Goal: Information Seeking & Learning: Compare options

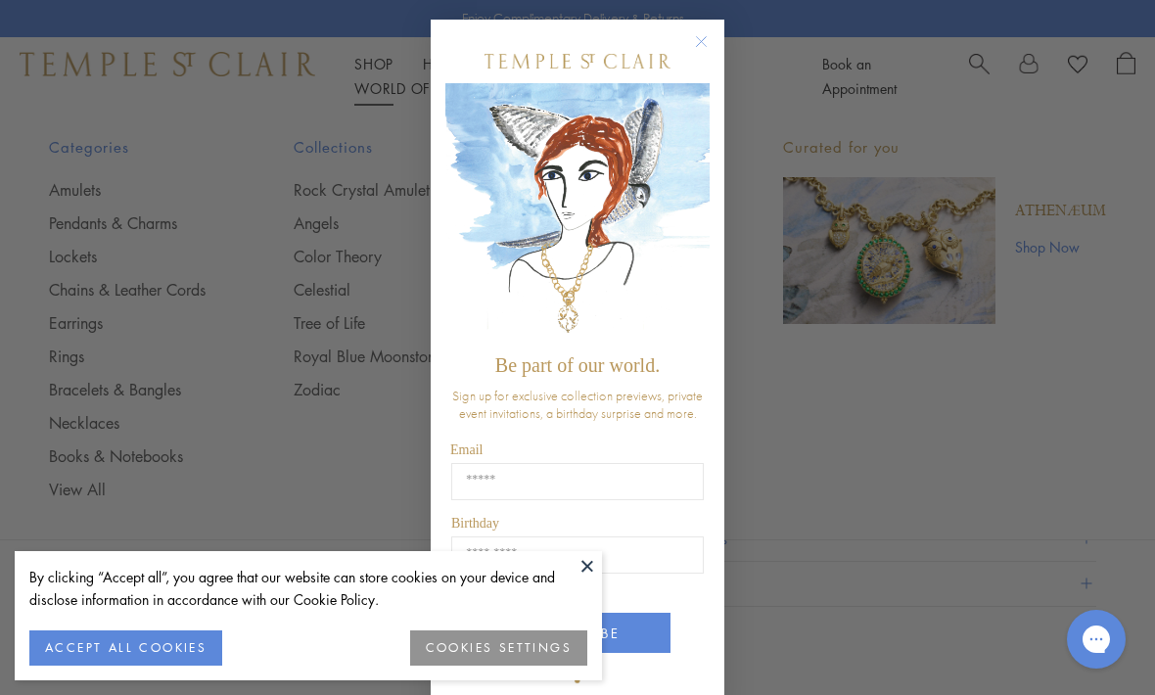
click at [164, 653] on button "ACCEPT ALL COOKIES" at bounding box center [125, 647] width 193 height 35
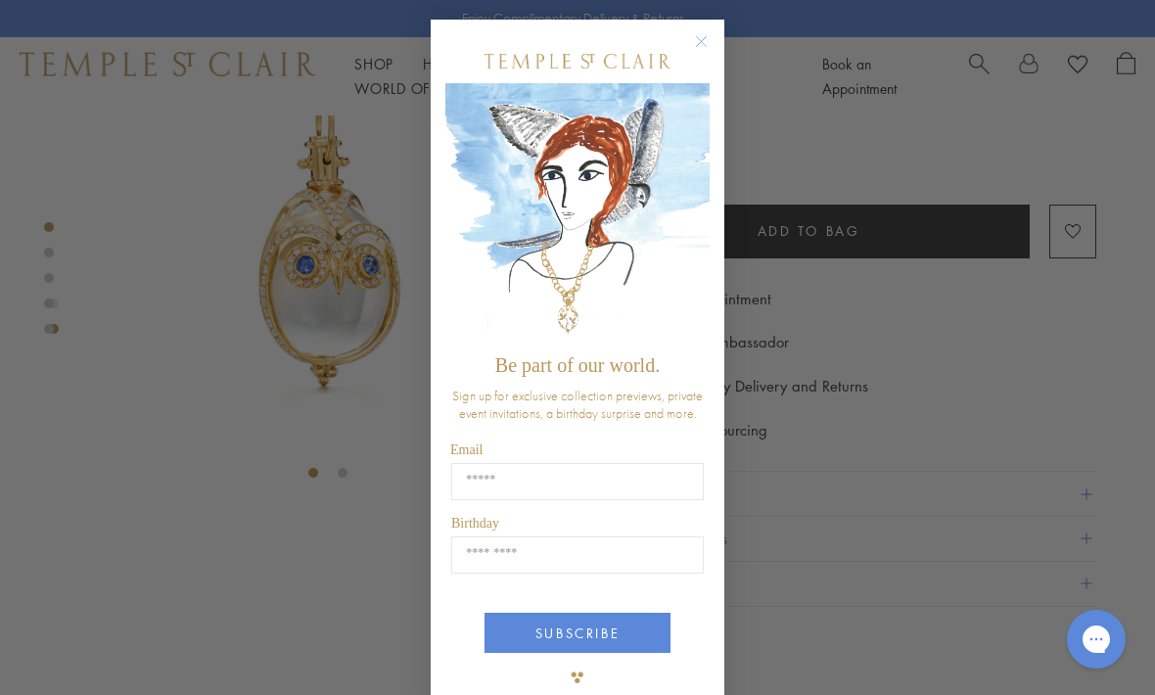
click at [705, 56] on button "Close dialog" at bounding box center [711, 51] width 24 height 24
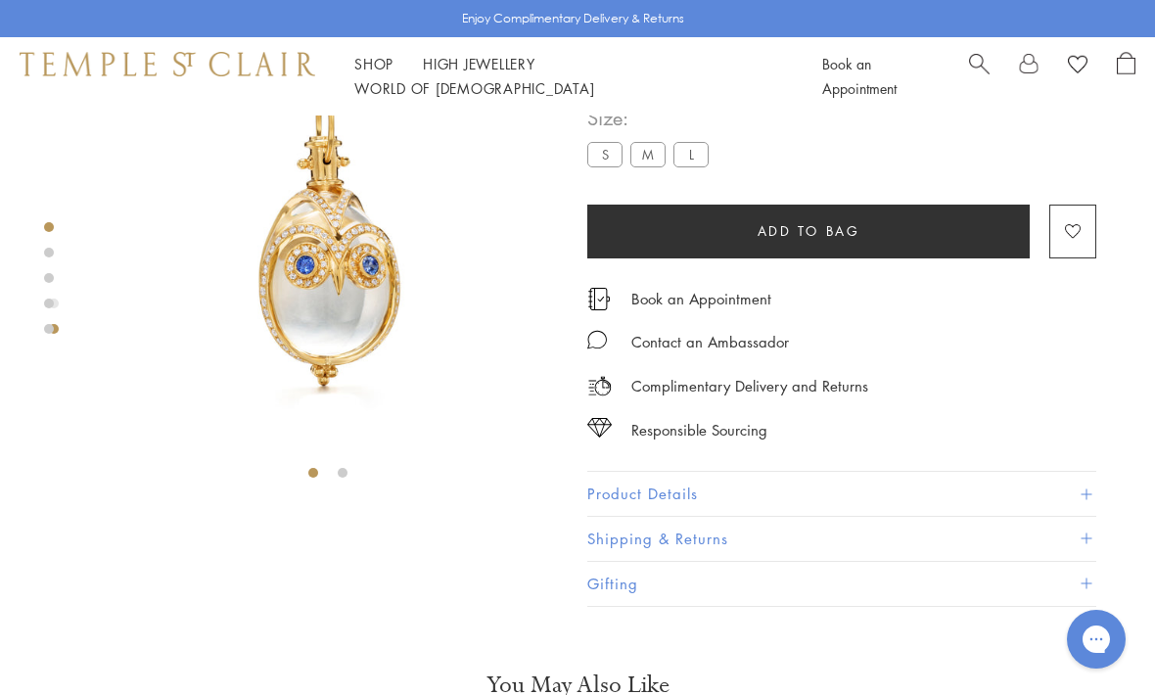
click at [965, 76] on div "Book an Appointment" at bounding box center [978, 76] width 313 height 49
click at [971, 72] on span "Search" at bounding box center [979, 62] width 21 height 21
click at [969, 88] on link "Search" at bounding box center [979, 76] width 21 height 49
click at [983, 72] on span "Search" at bounding box center [979, 62] width 21 height 21
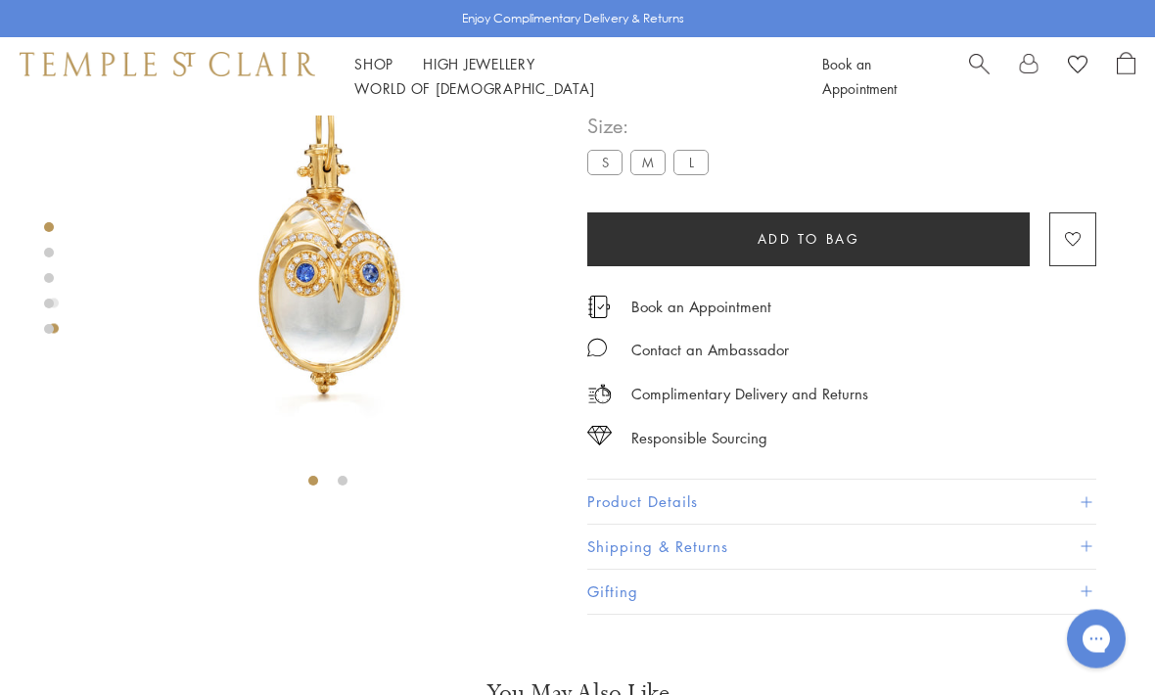
scroll to position [108, 0]
click at [978, 67] on span "Search" at bounding box center [979, 62] width 21 height 21
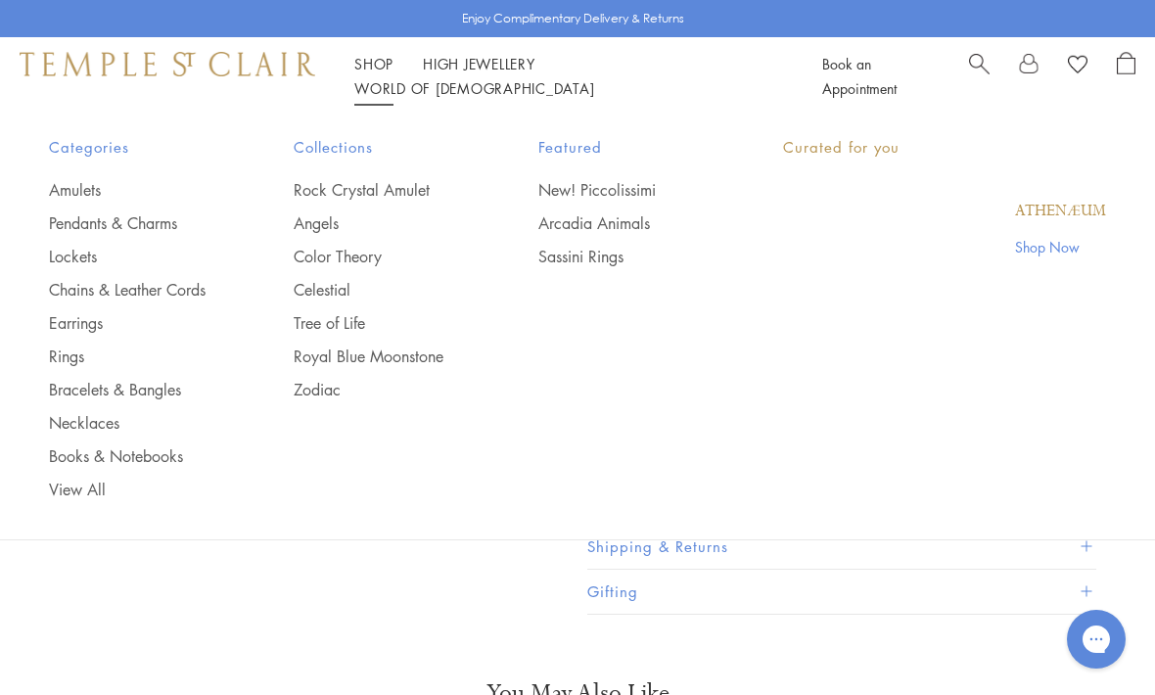
click at [381, 73] on link "Shop Shop" at bounding box center [373, 64] width 39 height 20
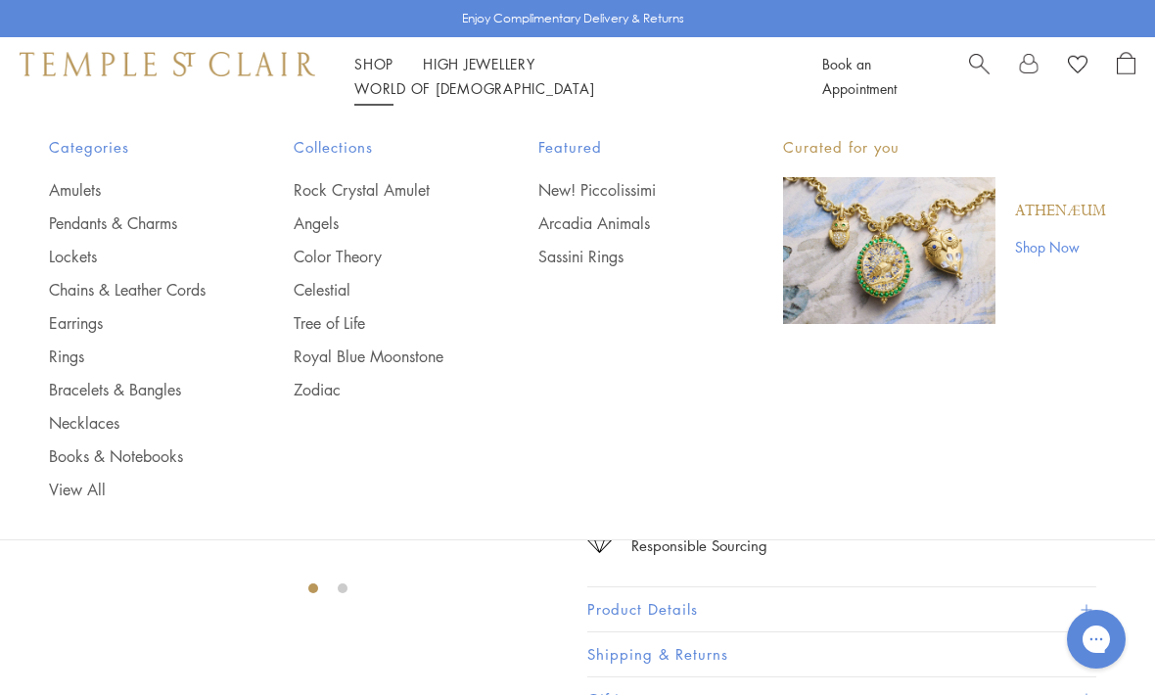
click at [86, 430] on link "Necklaces" at bounding box center [132, 423] width 166 height 22
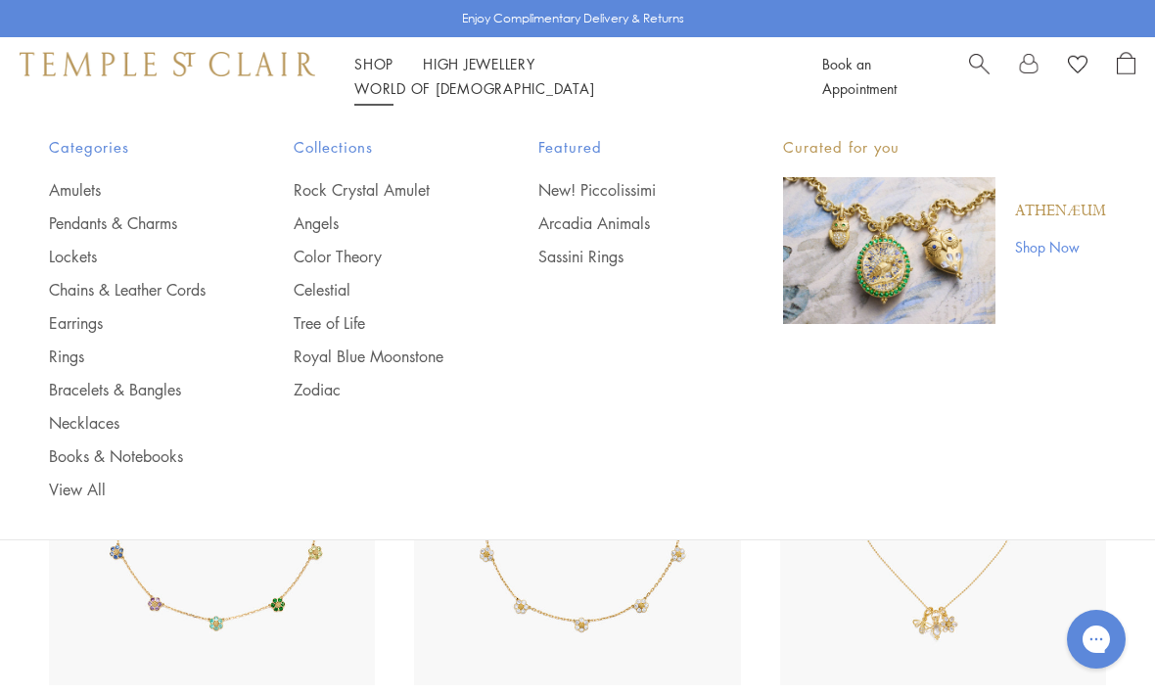
click at [103, 331] on link "Earrings" at bounding box center [132, 323] width 166 height 22
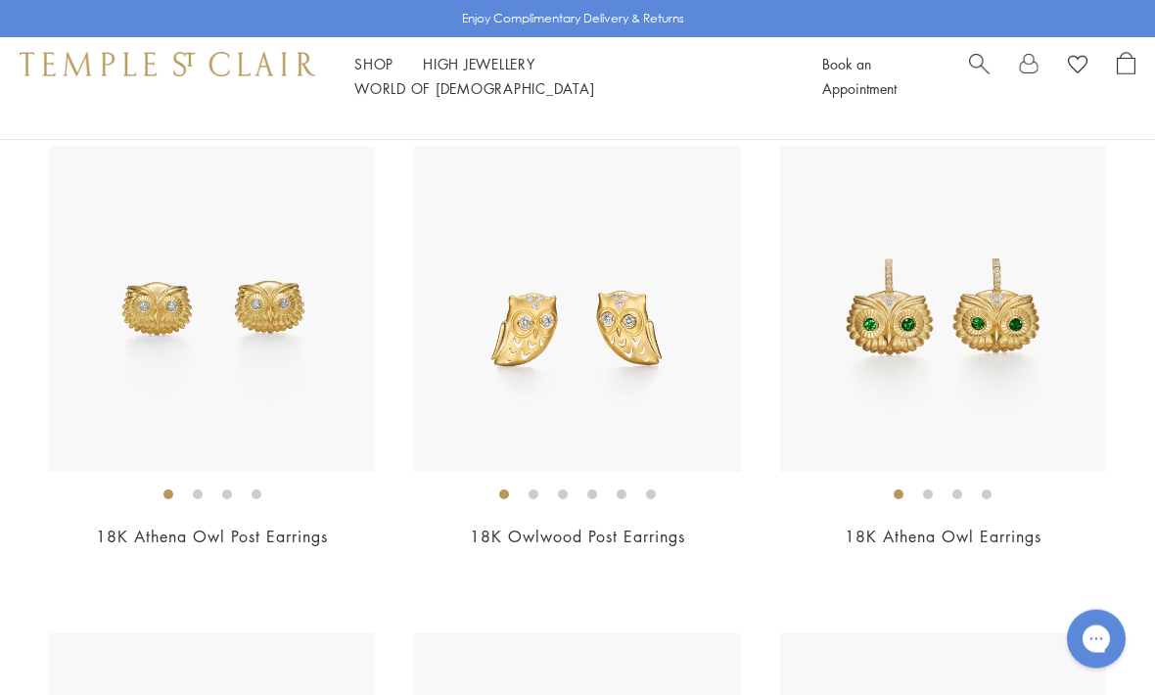
scroll to position [213, 0]
click at [626, 384] on img at bounding box center [577, 309] width 326 height 326
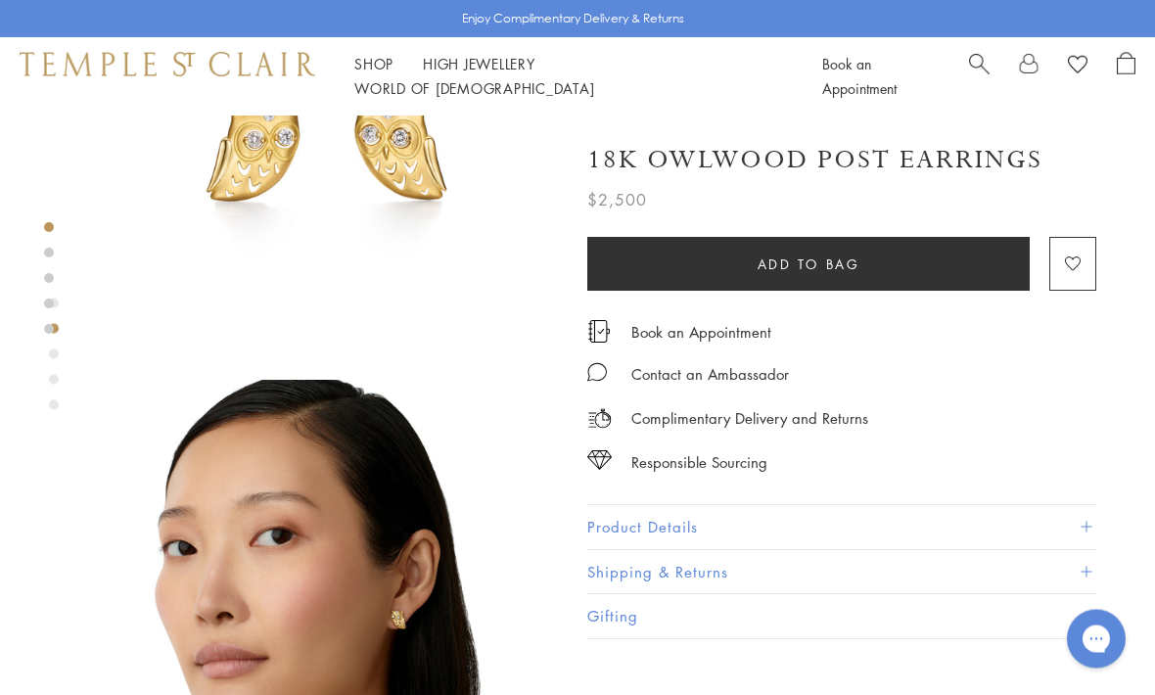
scroll to position [225, 0]
click at [1086, 522] on span at bounding box center [1085, 527] width 11 height 11
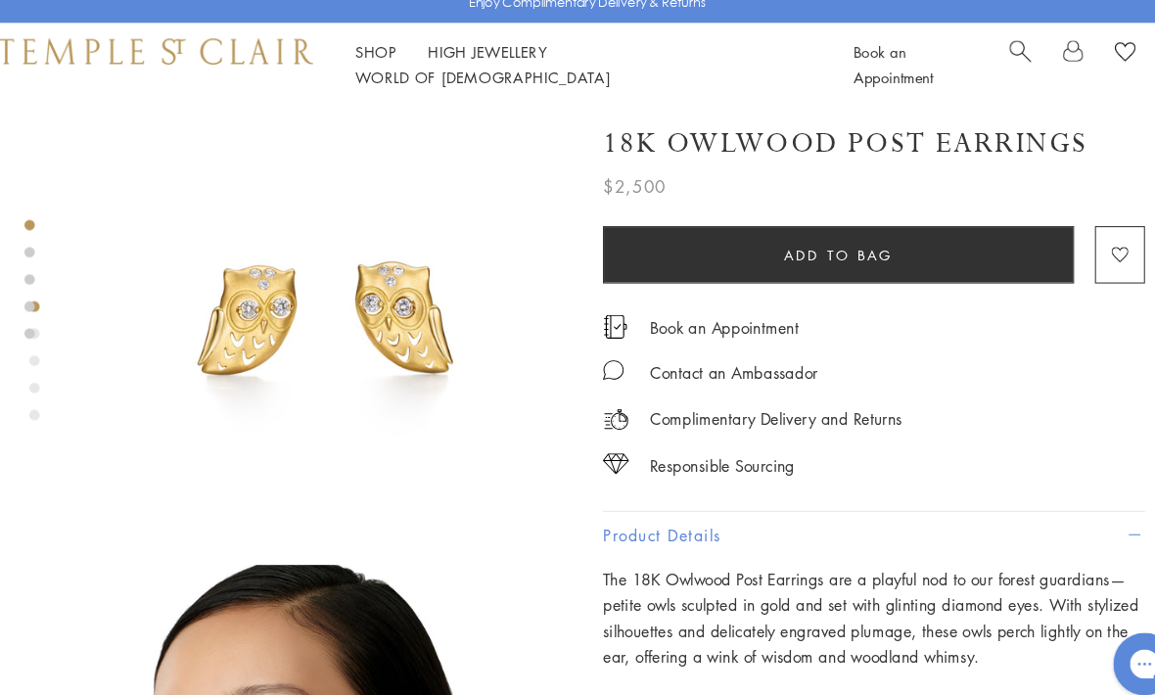
scroll to position [114, 0]
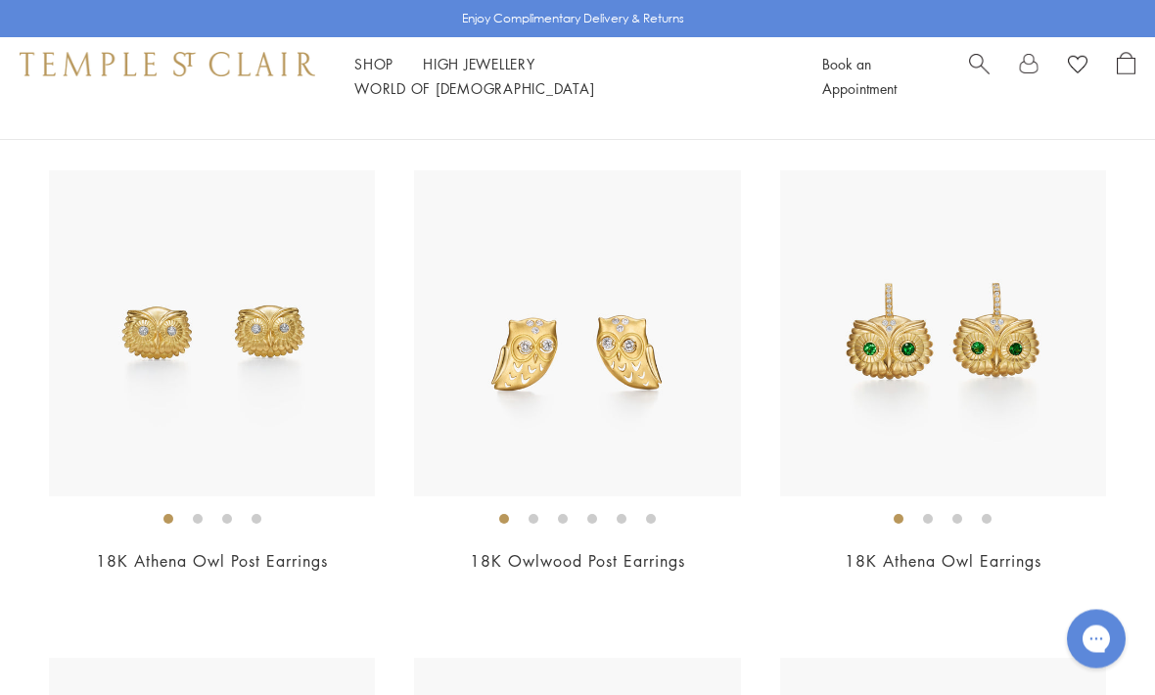
scroll to position [189, 0]
click at [1005, 355] on img at bounding box center [943, 333] width 326 height 326
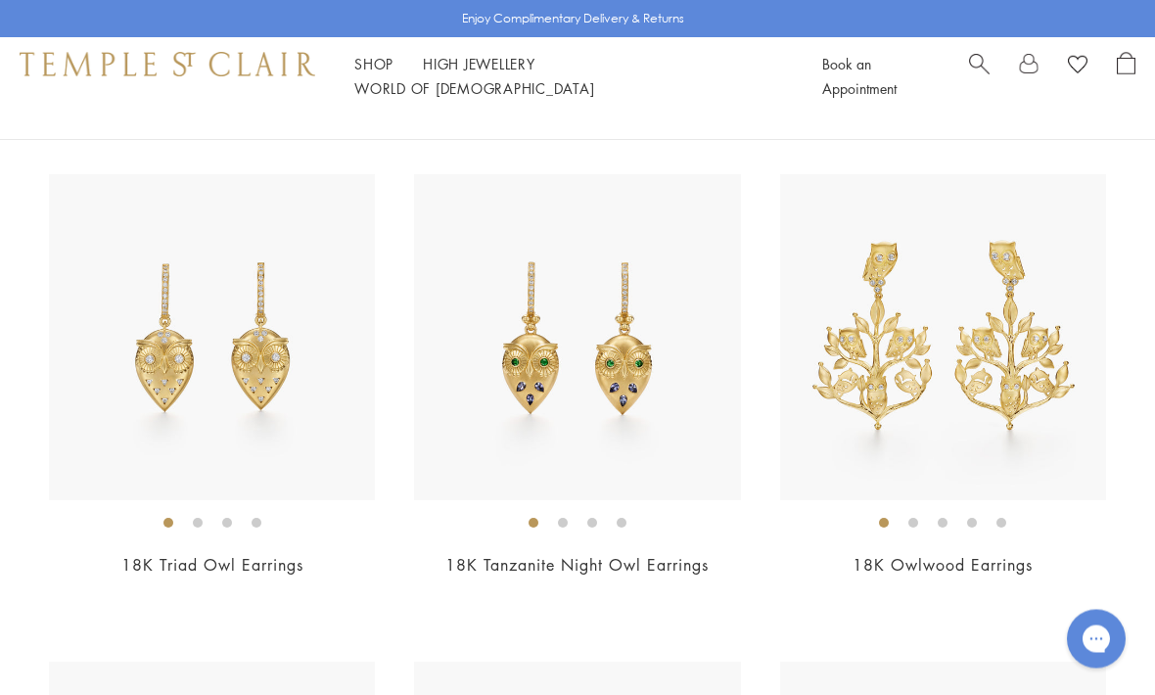
scroll to position [673, 0]
click at [1037, 375] on img at bounding box center [943, 336] width 326 height 326
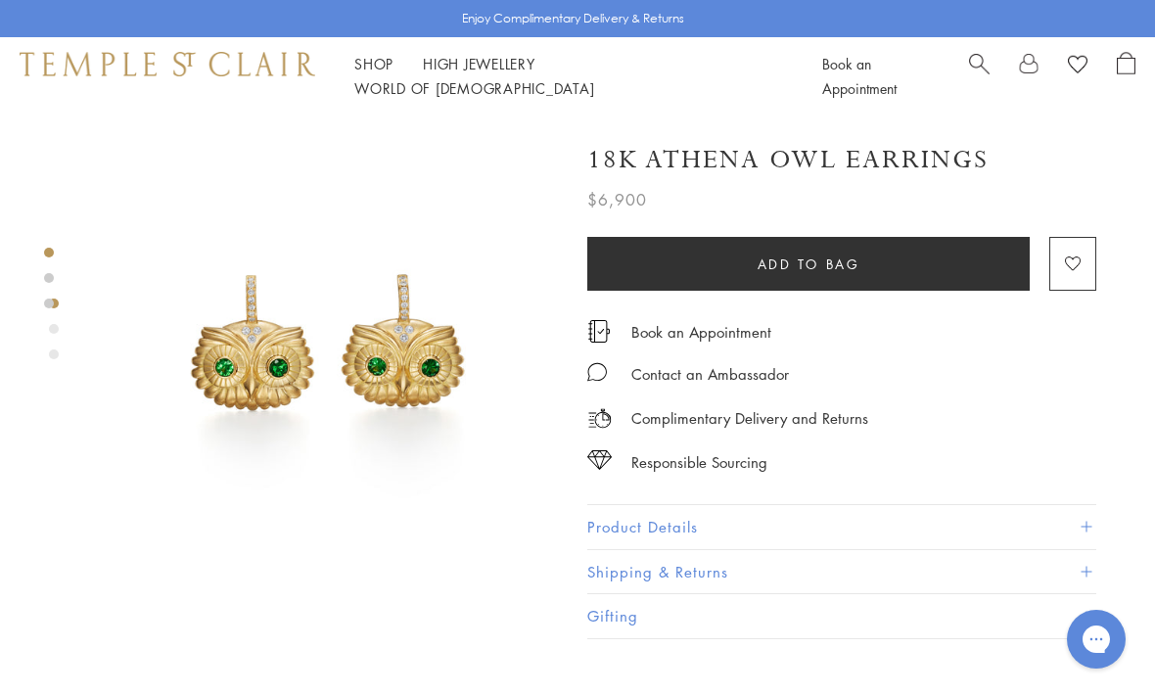
scroll to position [0, 4]
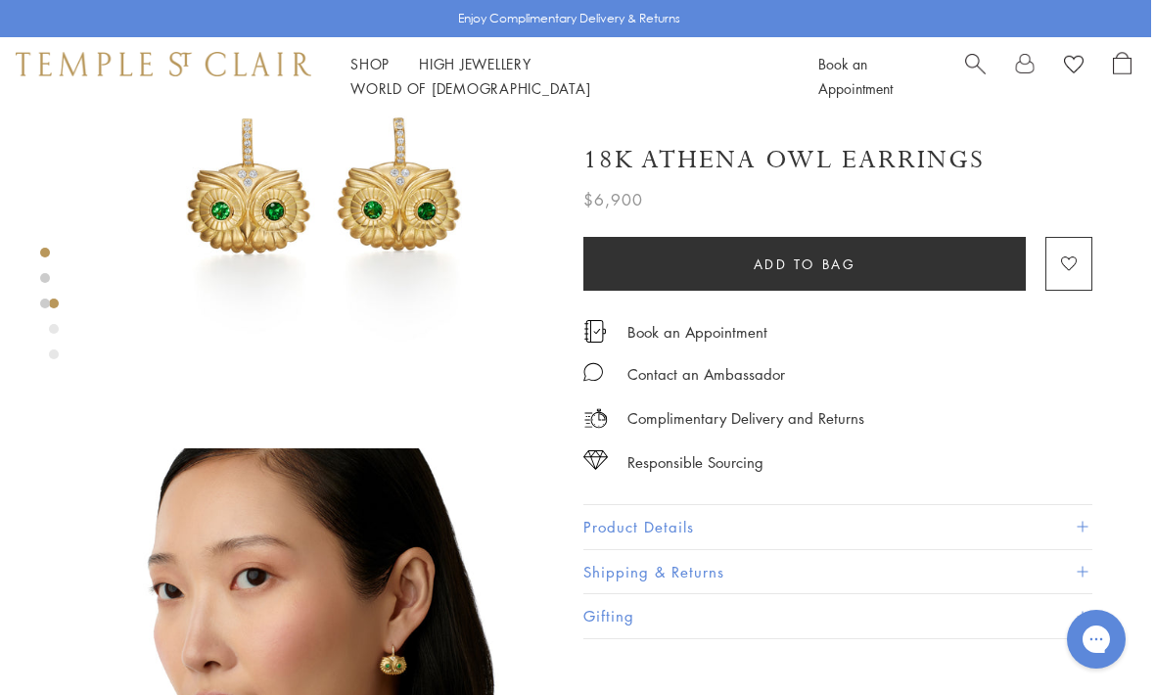
scroll to position [148, 4]
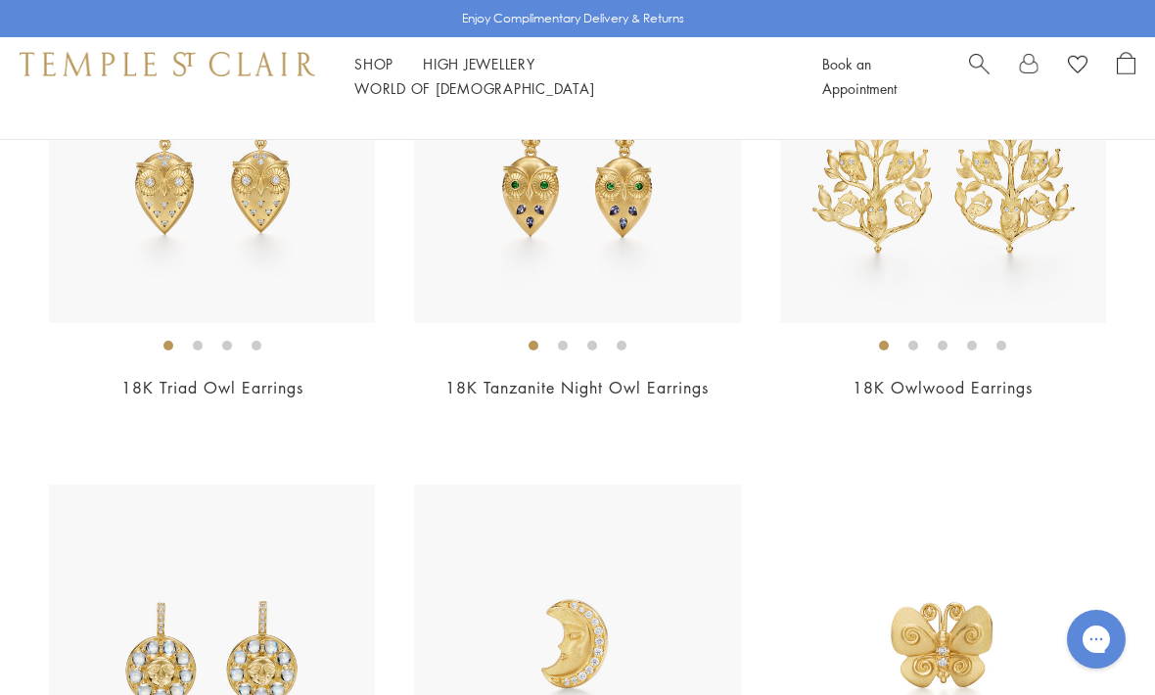
scroll to position [845, 0]
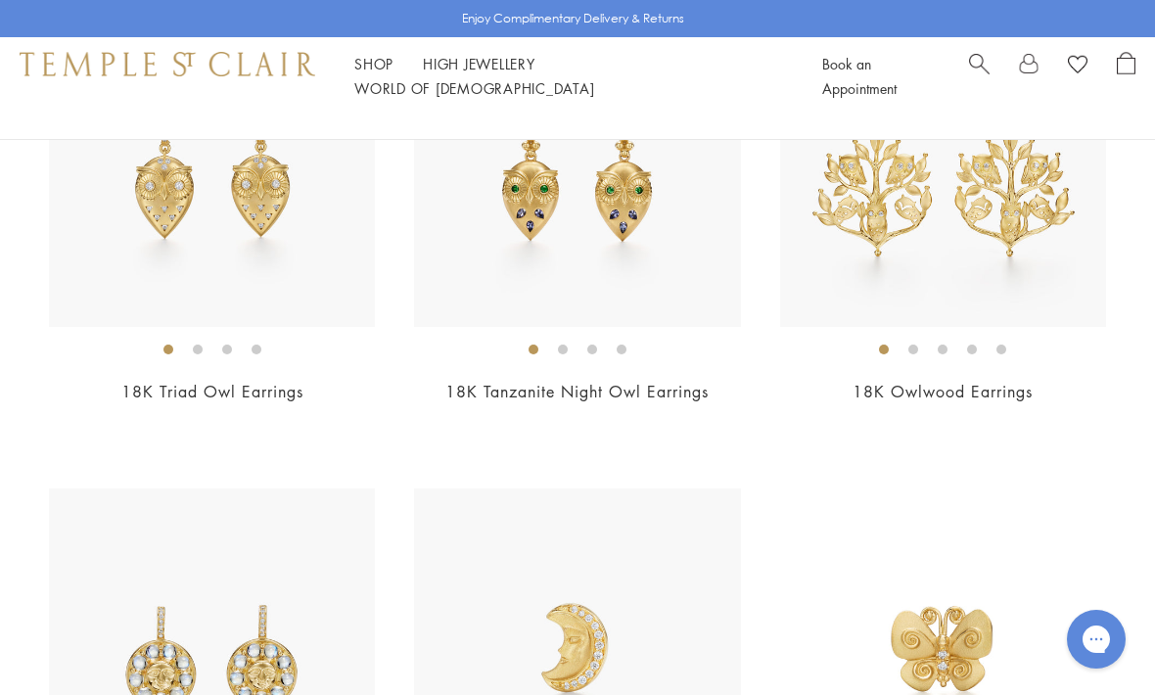
click at [184, 382] on link "18K Triad Owl Earrings" at bounding box center [212, 392] width 182 height 22
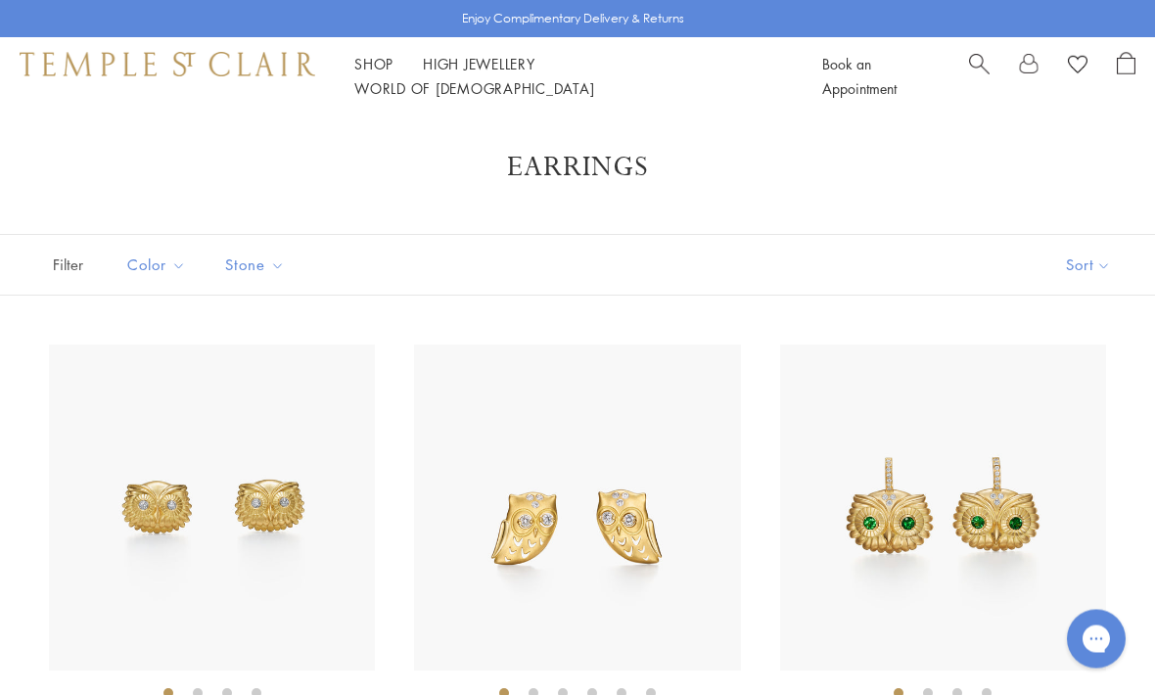
scroll to position [0, 0]
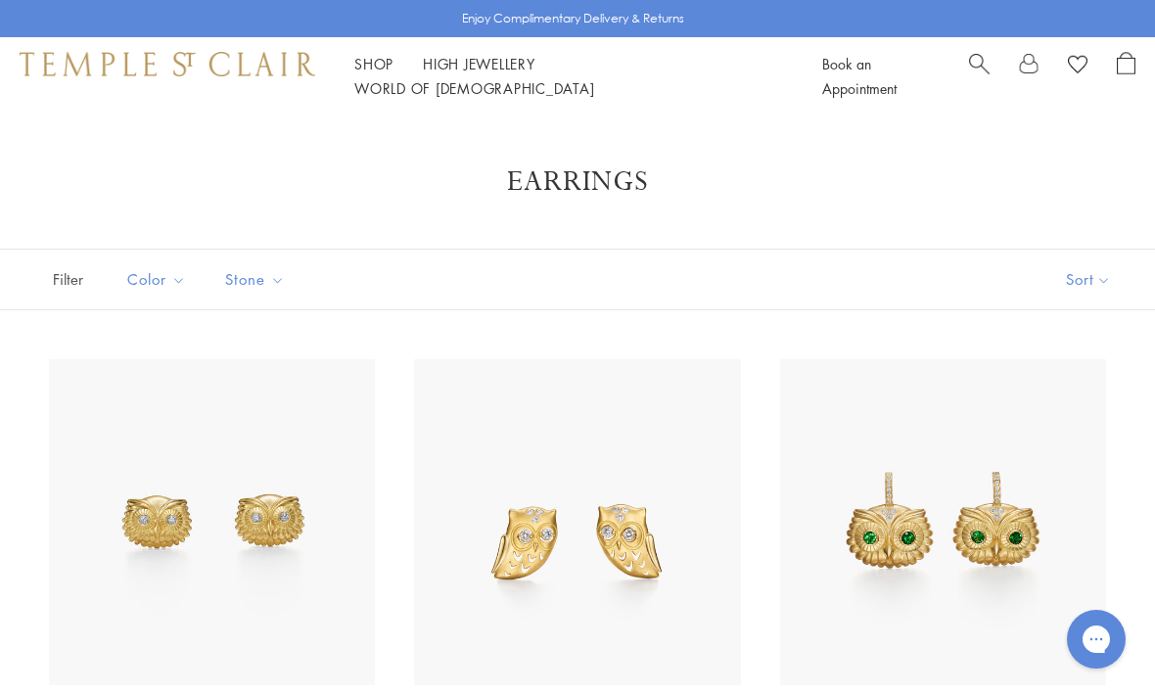
click at [978, 72] on span "Search" at bounding box center [979, 62] width 21 height 21
click at [608, 166] on input "search" at bounding box center [589, 155] width 1000 height 23
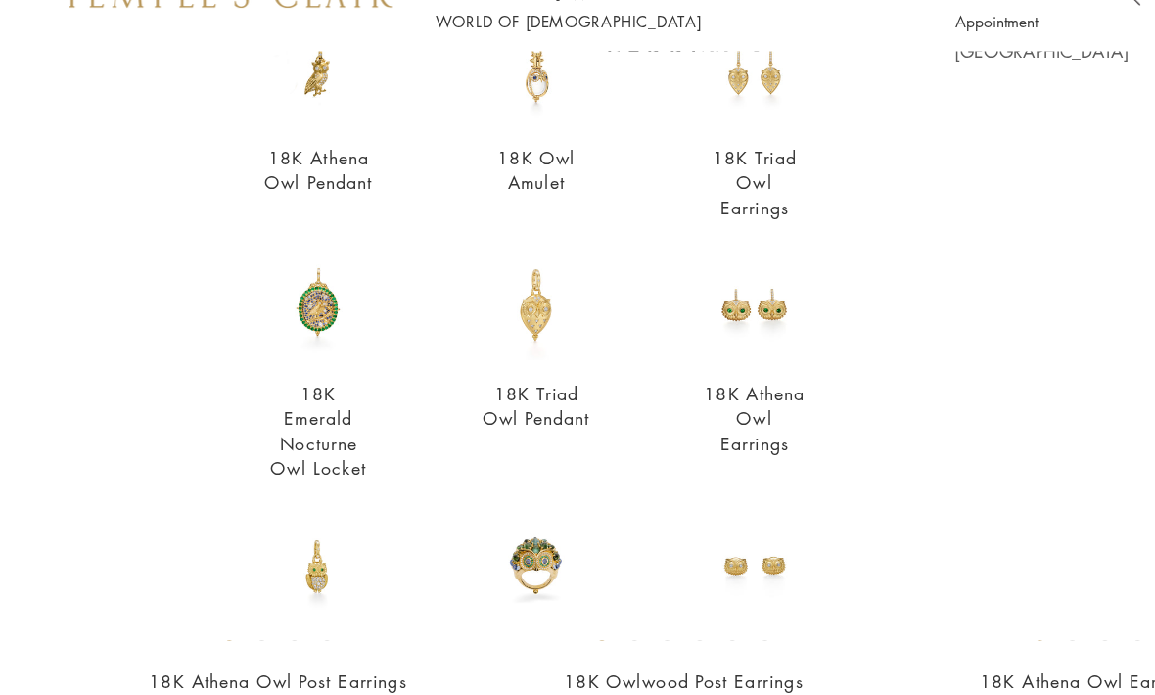
scroll to position [68, 0]
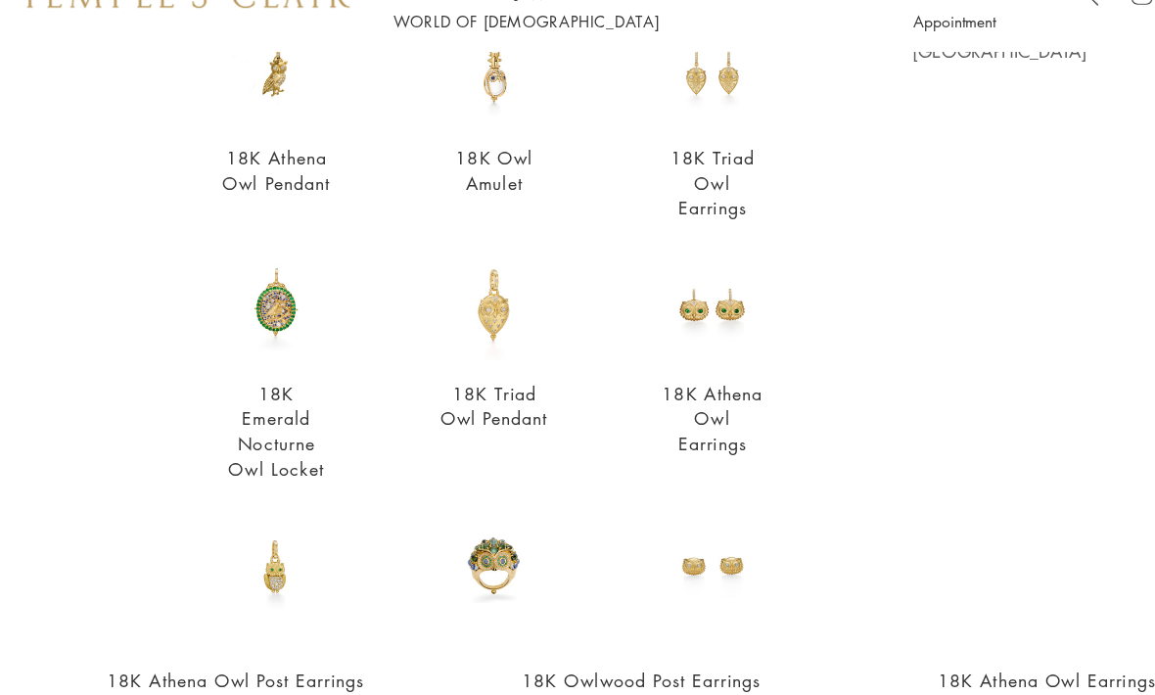
type input "***"
click at [250, 295] on img at bounding box center [249, 344] width 99 height 99
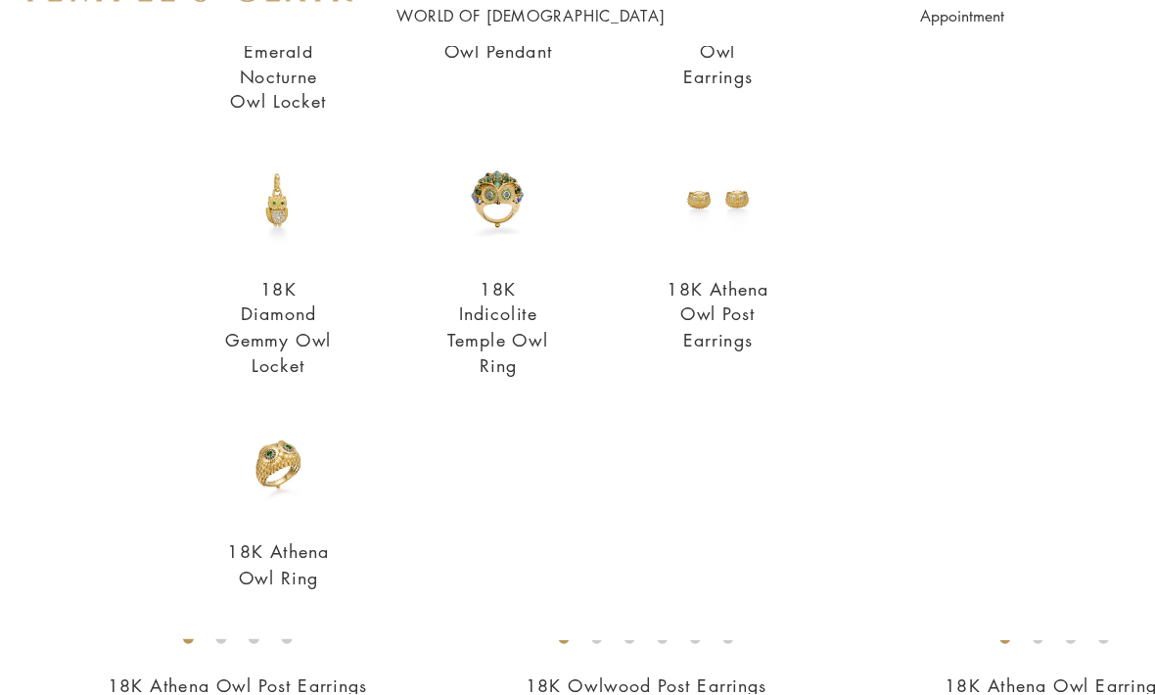
scroll to position [546, 0]
click at [259, 440] on img at bounding box center [249, 489] width 99 height 99
click at [455, 205] on img at bounding box center [445, 254] width 99 height 99
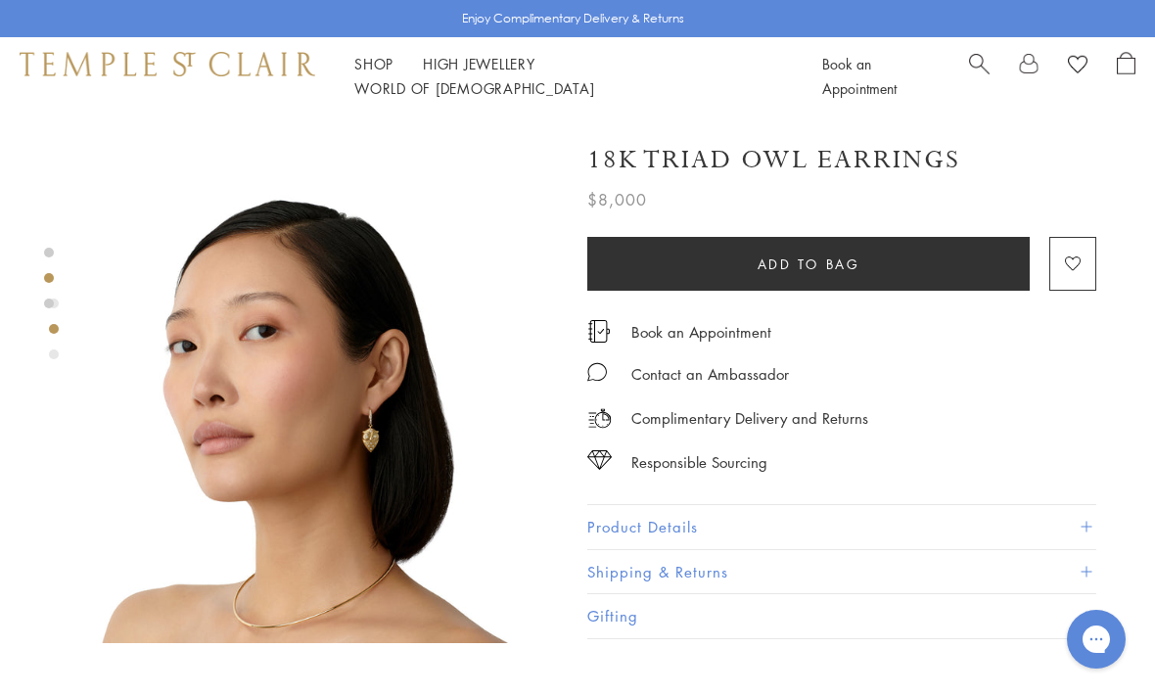
scroll to position [443, 0]
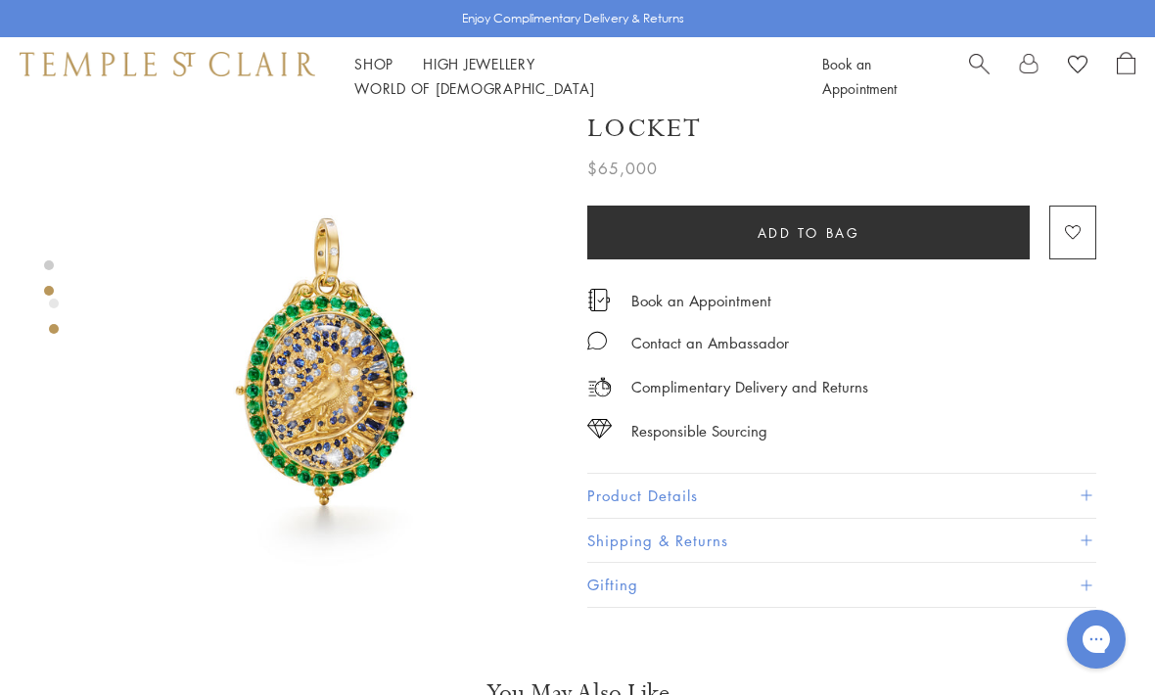
scroll to position [433, 0]
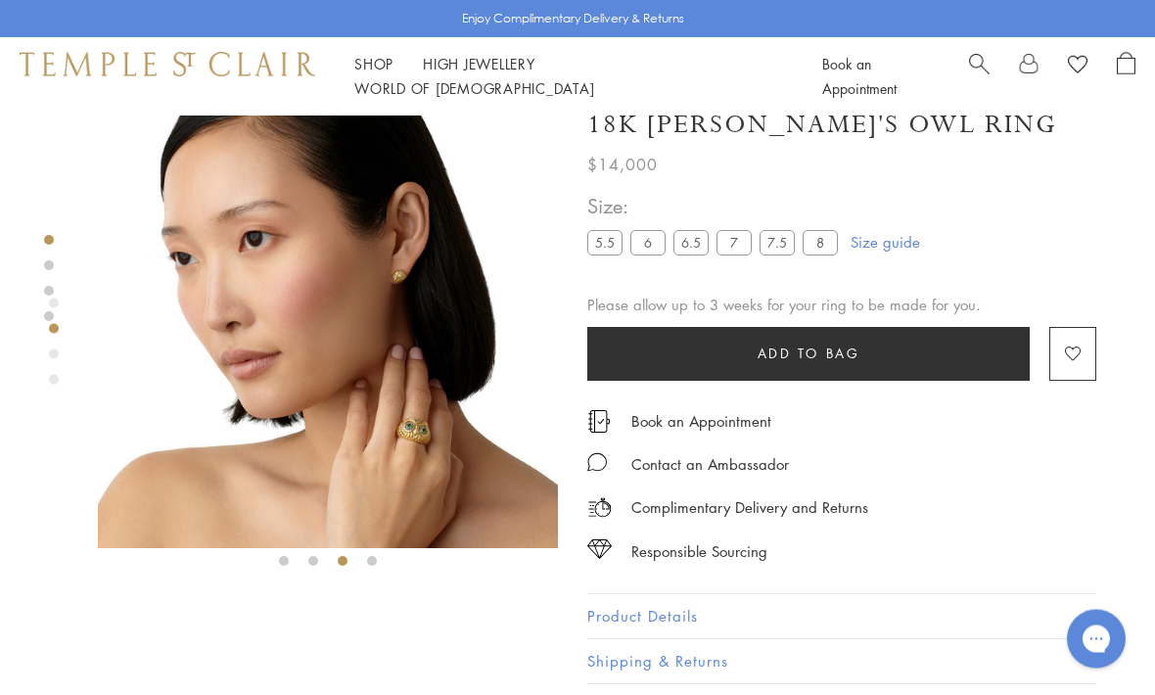
scroll to position [27, 0]
click at [445, 448] on img at bounding box center [328, 318] width 460 height 460
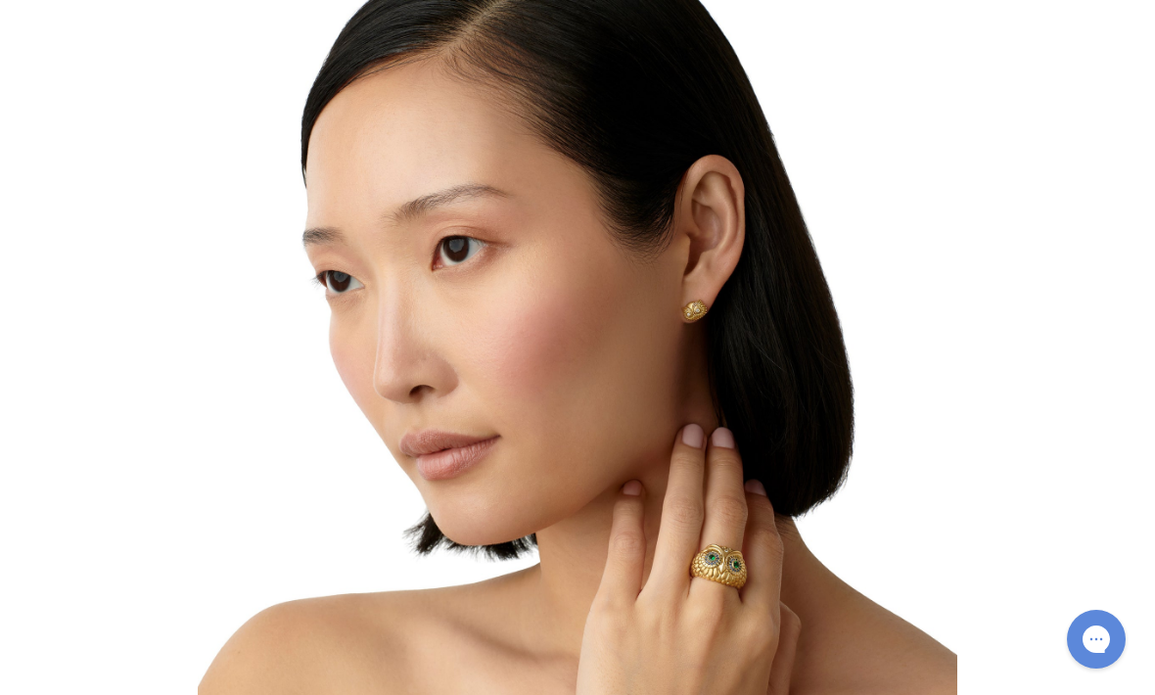
scroll to position [92, 0]
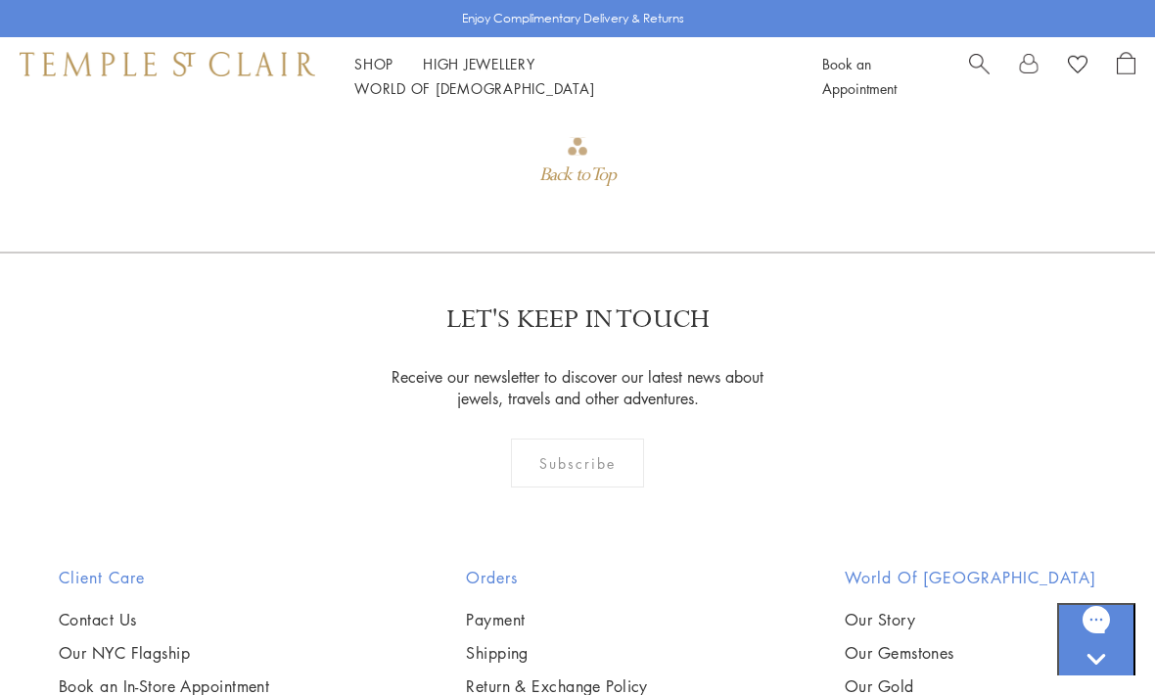
scroll to position [836, 0]
